Goal: Navigation & Orientation: Go to known website

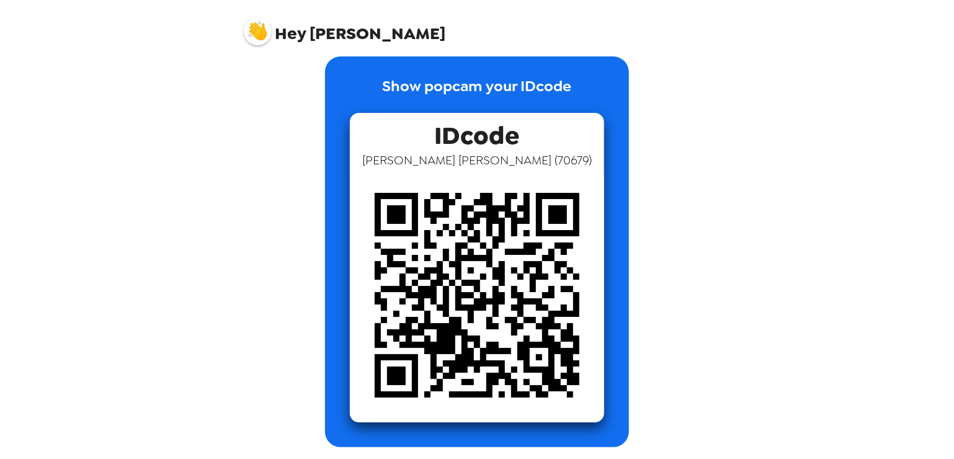
scroll to position [16, 0]
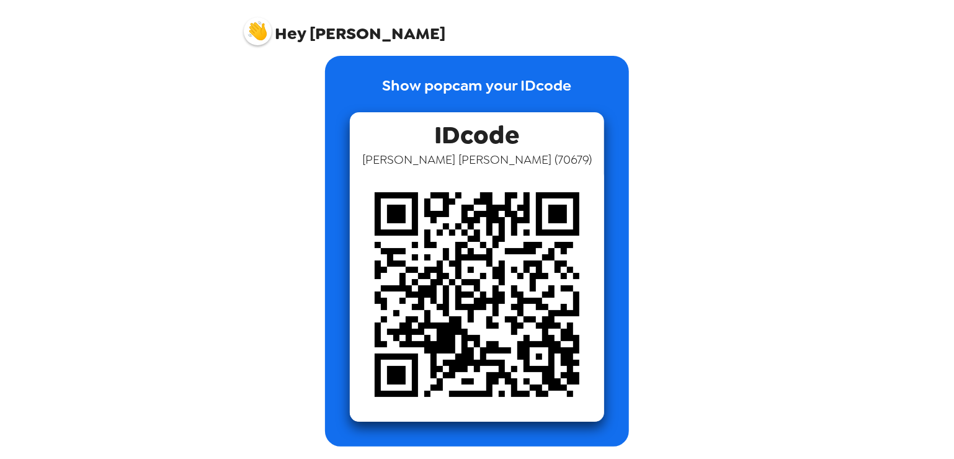
click at [479, 141] on span "IDcode" at bounding box center [477, 131] width 85 height 39
click at [391, 258] on img at bounding box center [477, 295] width 254 height 254
